Goal: Task Accomplishment & Management: Manage account settings

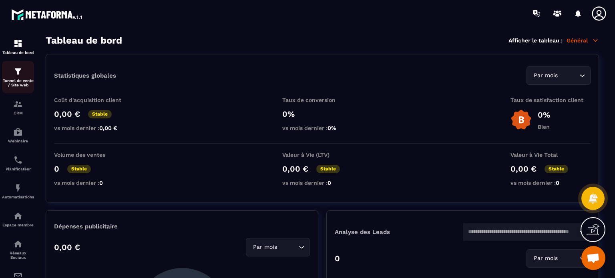
click at [15, 79] on p "Tunnel de vente / Site web" at bounding box center [18, 83] width 32 height 9
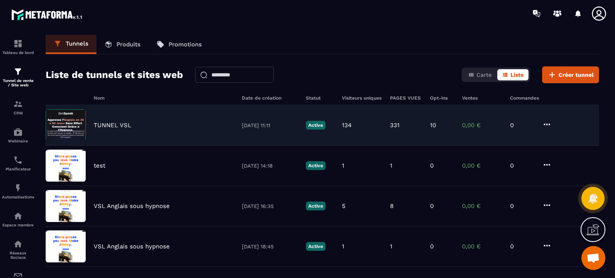
click at [123, 126] on p "TUNNEL VSL" at bounding box center [113, 125] width 38 height 7
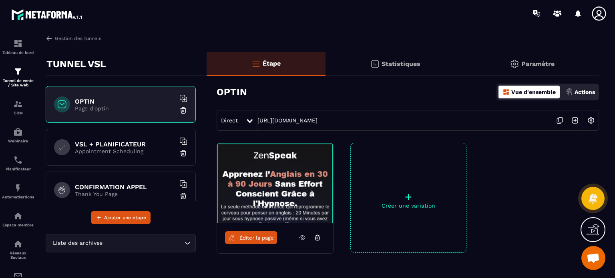
click at [541, 59] on div "Paramètre" at bounding box center [532, 64] width 134 height 24
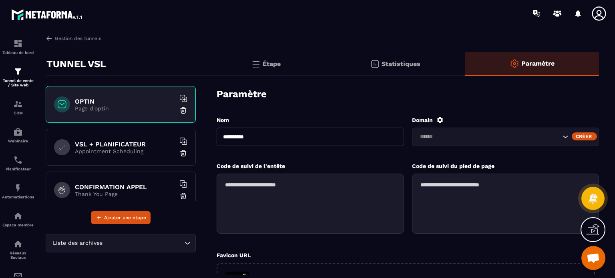
click at [550, 137] on input "Search for option" at bounding box center [489, 137] width 144 height 9
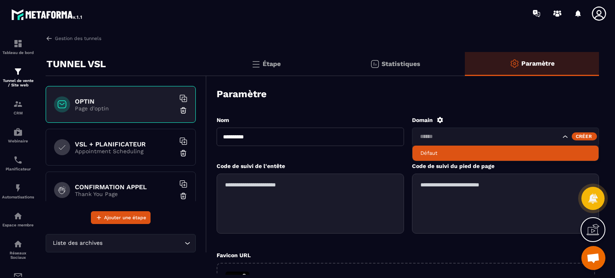
click at [535, 152] on p "Défaut" at bounding box center [506, 153] width 171 height 7
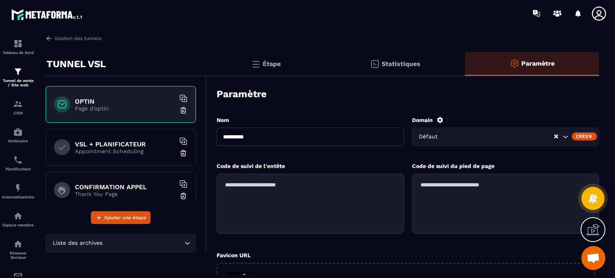
click at [483, 132] on div "Défaut" at bounding box center [505, 137] width 187 height 18
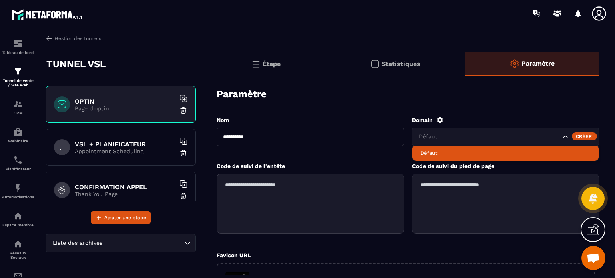
click at [440, 119] on icon at bounding box center [440, 120] width 6 height 6
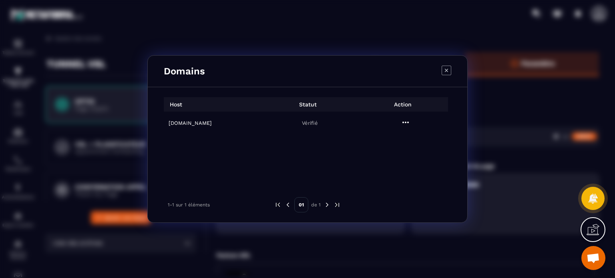
click at [447, 72] on icon "Modal window" at bounding box center [447, 71] width 10 height 10
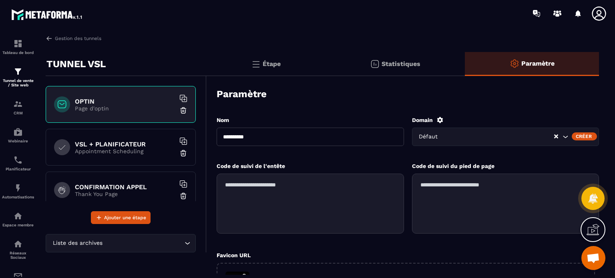
click at [464, 130] on div "Défaut" at bounding box center [505, 137] width 187 height 18
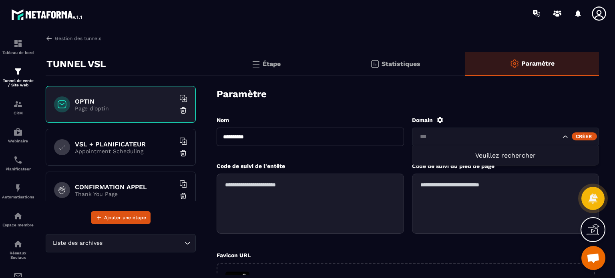
type input "***"
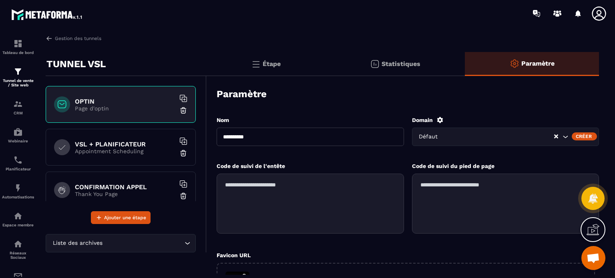
click at [437, 121] on icon at bounding box center [440, 120] width 6 height 6
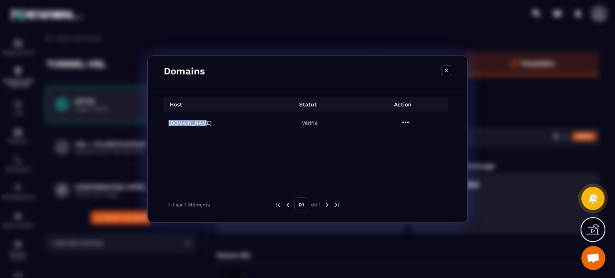
drag, startPoint x: 219, startPoint y: 126, endPoint x: 163, endPoint y: 123, distance: 55.7
click at [164, 123] on td "[DOMAIN_NAME]" at bounding box center [212, 123] width 96 height 23
copy h6 "[DOMAIN_NAME]"
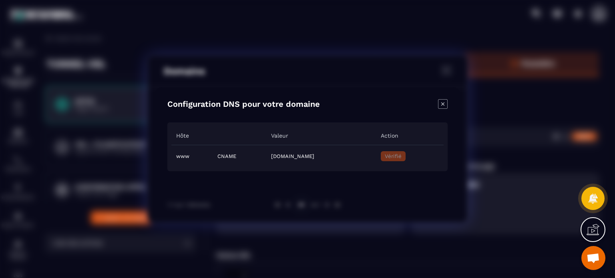
click at [444, 102] on icon "Close modal" at bounding box center [443, 104] width 10 height 10
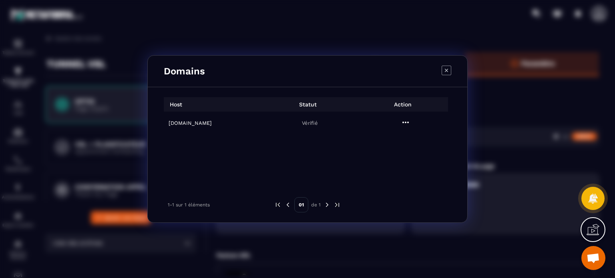
click at [445, 71] on icon "Modal window" at bounding box center [447, 71] width 10 height 10
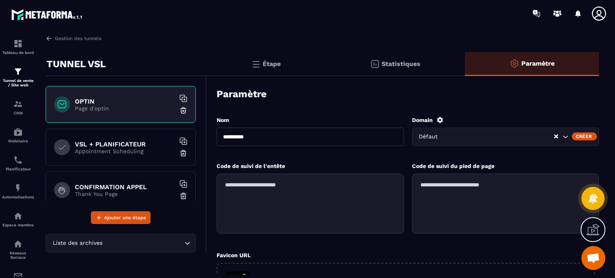
click at [266, 67] on p "Étape" at bounding box center [272, 64] width 18 height 8
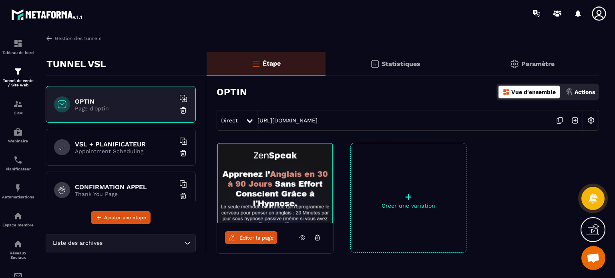
click at [261, 239] on span "Éditer la page" at bounding box center [257, 238] width 34 height 6
